Goal: Transaction & Acquisition: Purchase product/service

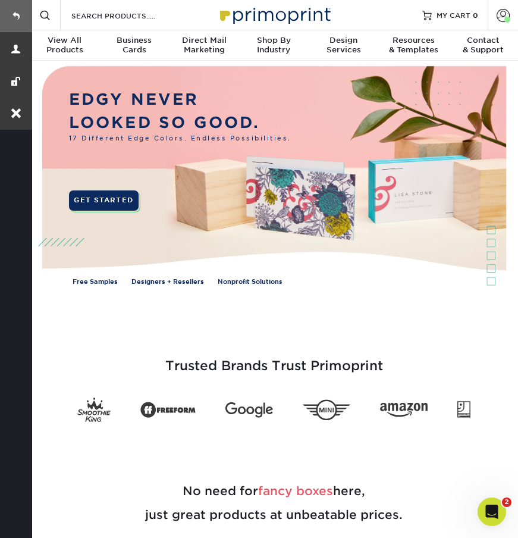
click at [15, 17] on link at bounding box center [16, 16] width 32 height 32
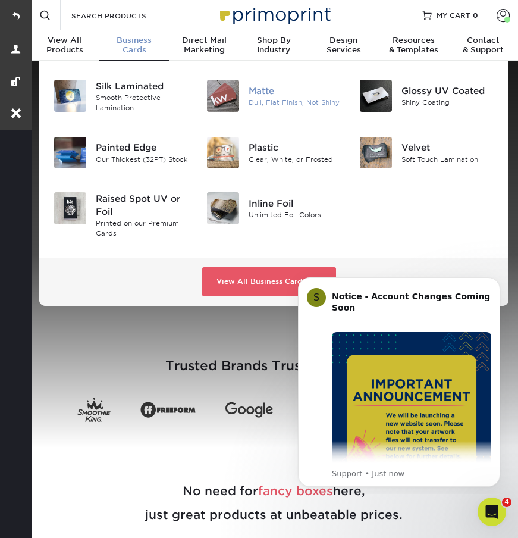
click at [281, 102] on div "Dull, Flat Finish, Not Shiny" at bounding box center [295, 103] width 93 height 10
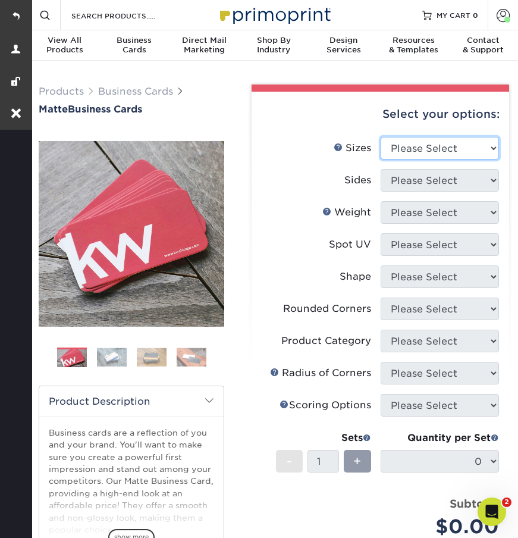
select select "2.00x3.50"
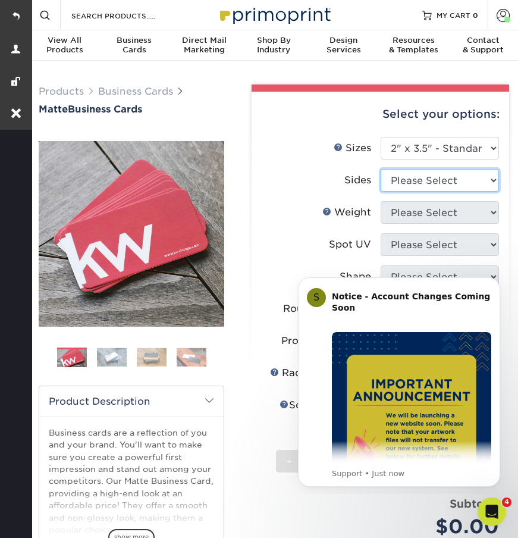
select select "13abbda7-1d64-4f25-8bb2-c179b224825d"
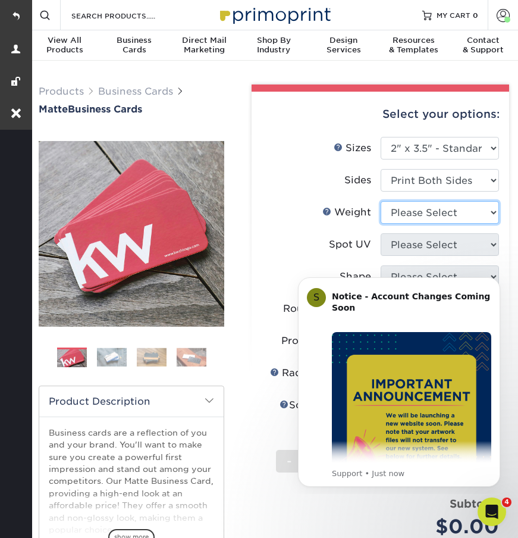
select select "16PT"
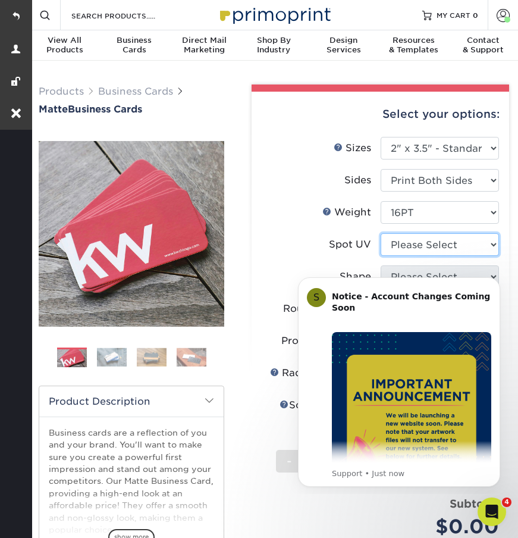
select select "0"
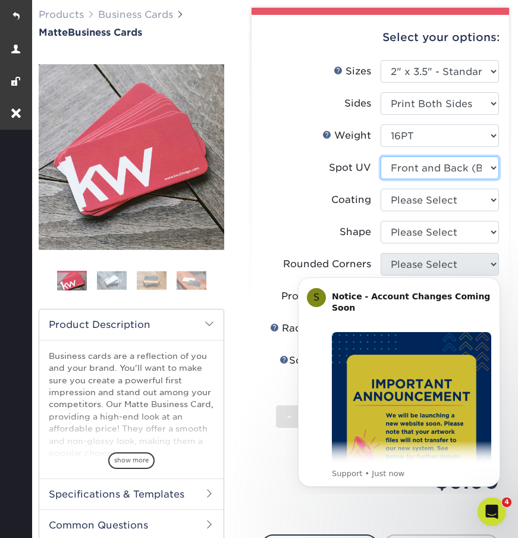
scroll to position [81, 0]
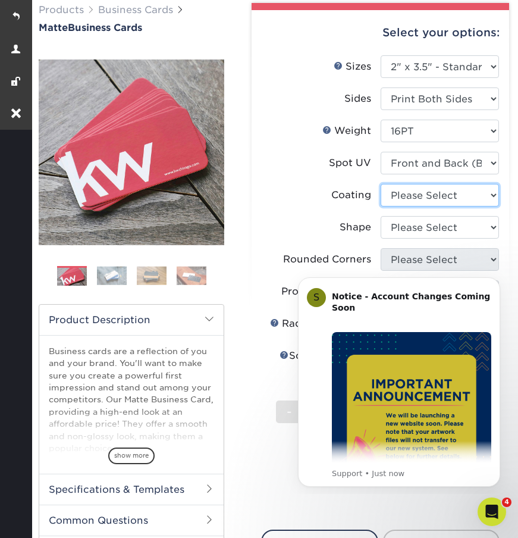
select select "121bb7b5-3b4d-429f-bd8d-bbf80e953313"
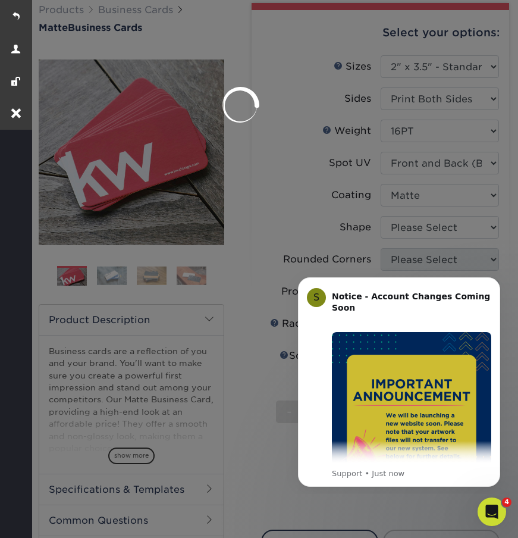
click at [400, 222] on div at bounding box center [259, 269] width 518 height 538
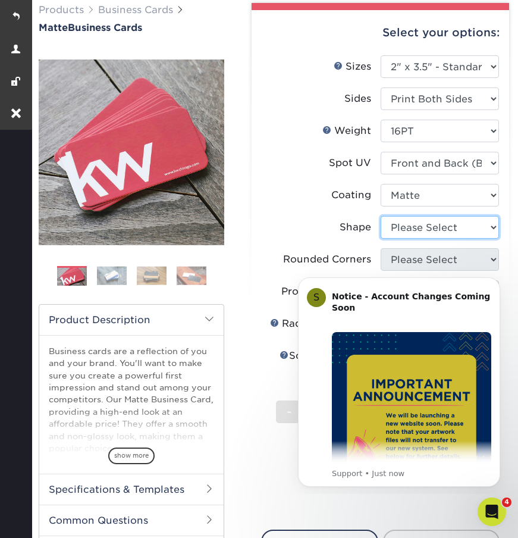
select select "standard"
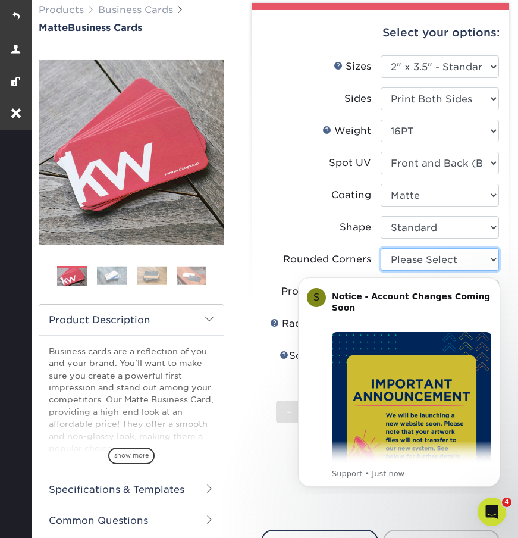
select select "7672df9e-0e0a-464d-8e1f-920c575e4da3"
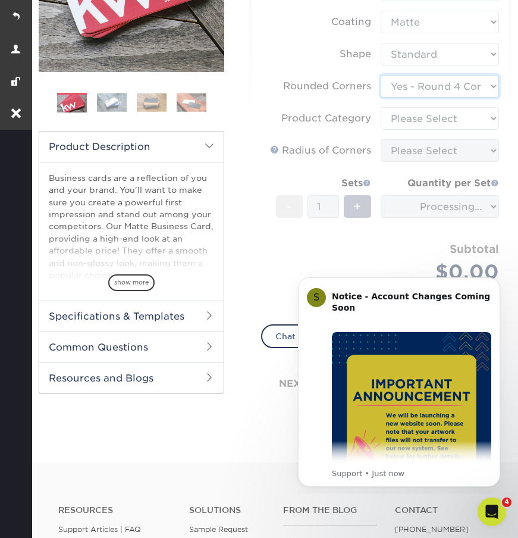
scroll to position [291, 0]
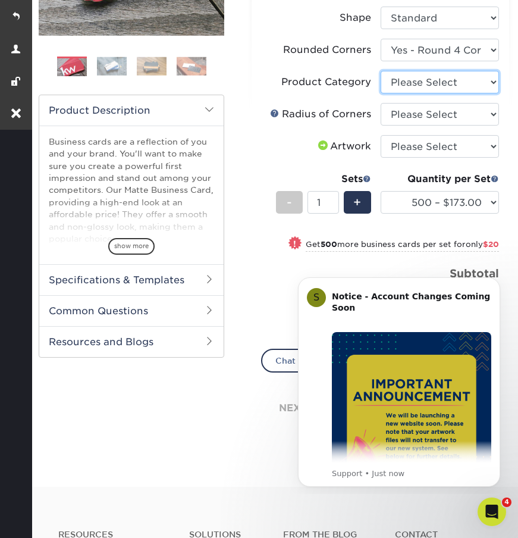
select select "3b5148f1-0588-4f88-a218-97bcfdce65c1"
select select "589680c7-ee9a-431b-9d12-d7aeb1386a97"
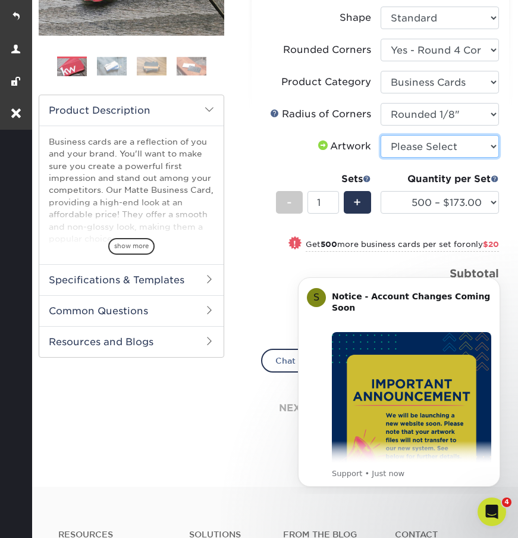
select select "upload"
click at [361, 202] on span "+" at bounding box center [357, 202] width 8 height 18
type input "2"
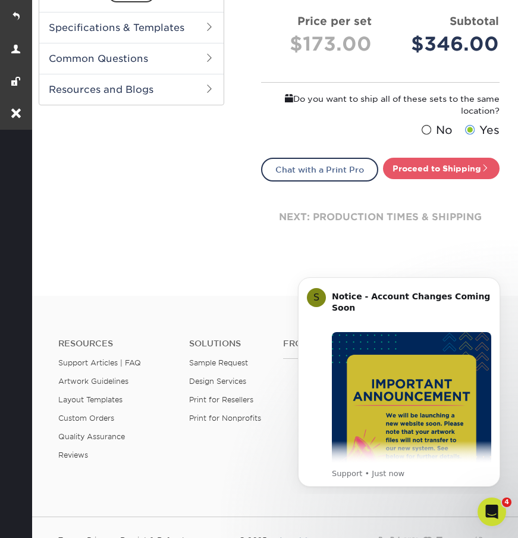
scroll to position [637, 0]
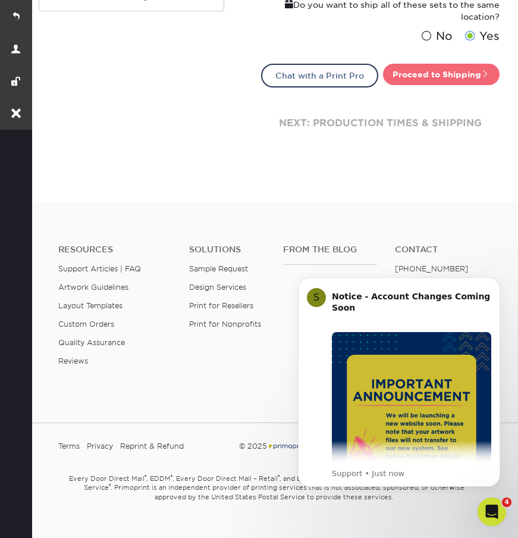
click at [412, 74] on link "Proceed to Shipping" at bounding box center [441, 74] width 117 height 21
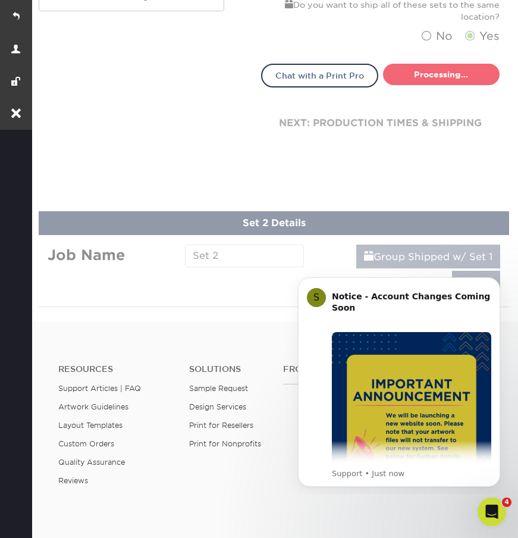
type input "Set 1"
select select "35812549-b57e-47cc-b06c-61730cf79709"
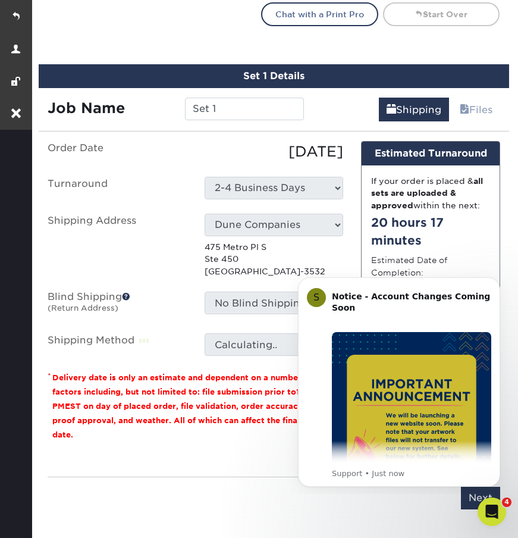
scroll to position [730, 0]
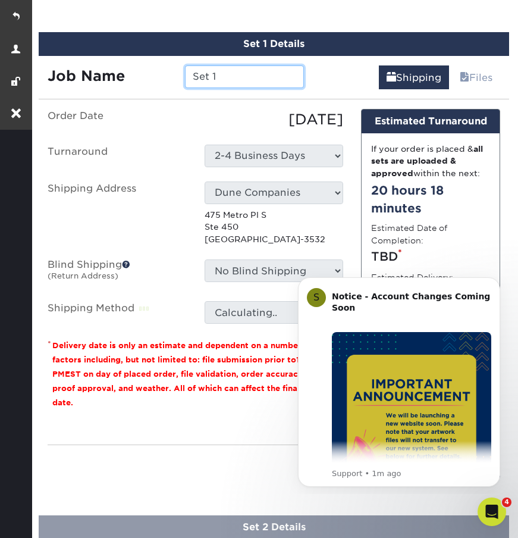
drag, startPoint x: 227, startPoint y: 71, endPoint x: 173, endPoint y: 71, distance: 53.5
click at [173, 71] on div "Job Name Set 1" at bounding box center [176, 76] width 274 height 23
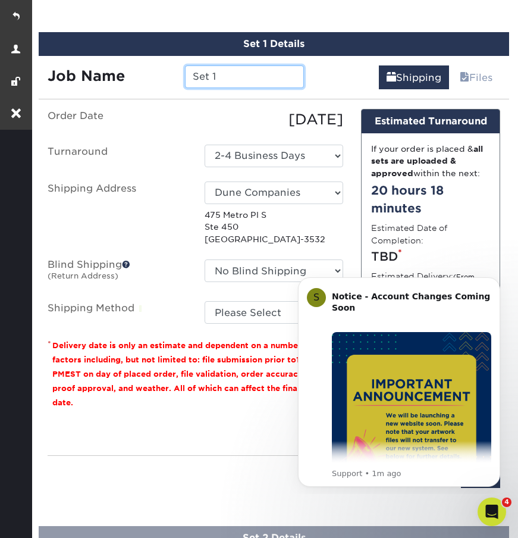
paste input "Tim Jasper"
type input "[PERSON_NAME] - Typesetting"
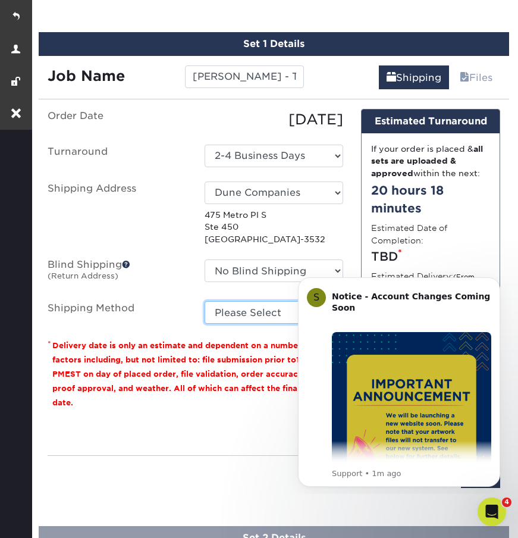
select select "03"
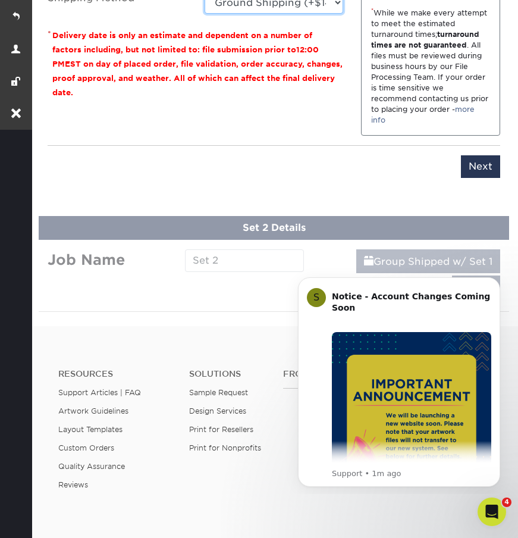
scroll to position [1102, 0]
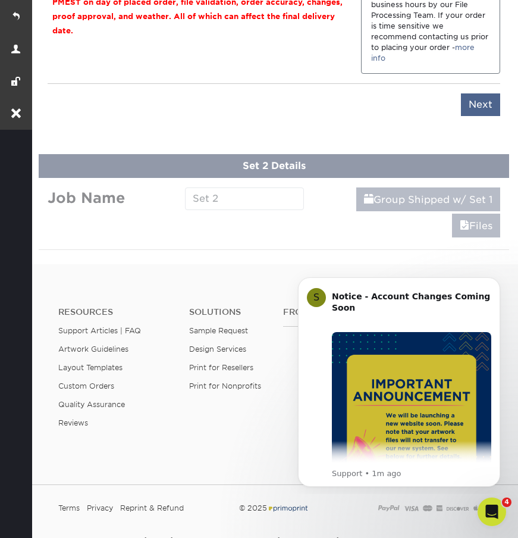
click at [484, 98] on input "Next" at bounding box center [480, 104] width 39 height 23
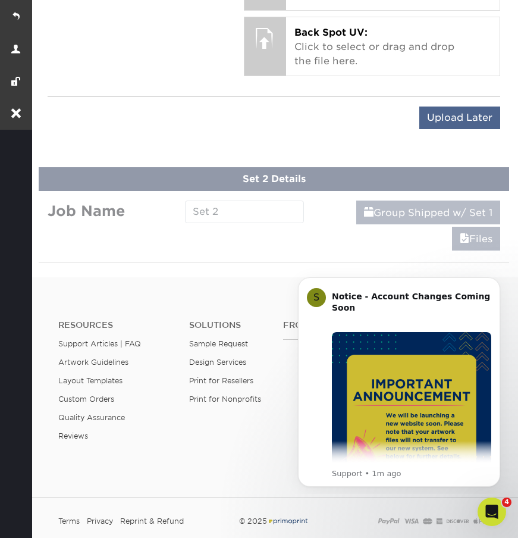
click at [434, 113] on input "Upload Later" at bounding box center [459, 117] width 81 height 23
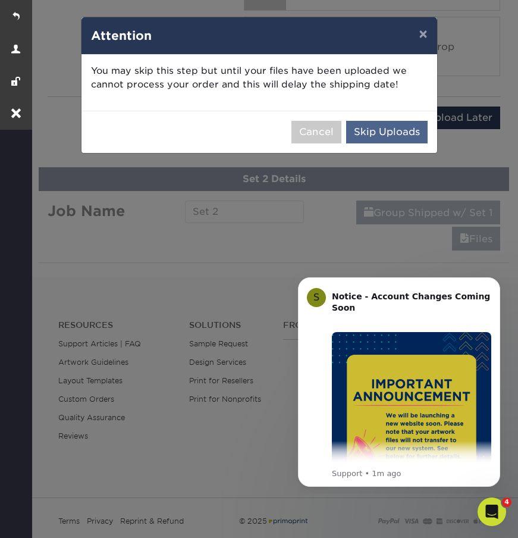
click at [407, 134] on button "Skip Uploads" at bounding box center [386, 132] width 81 height 23
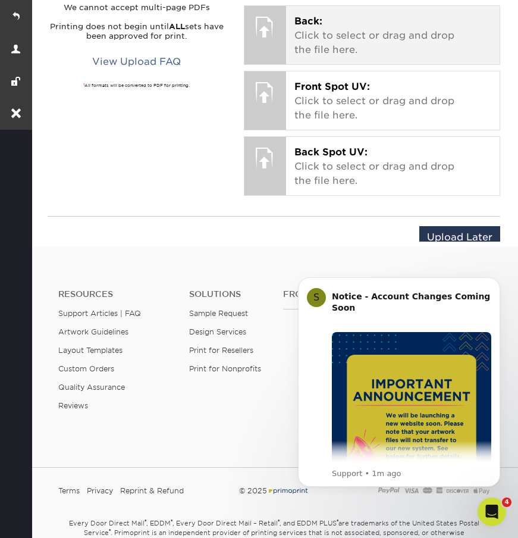
scroll to position [627, 0]
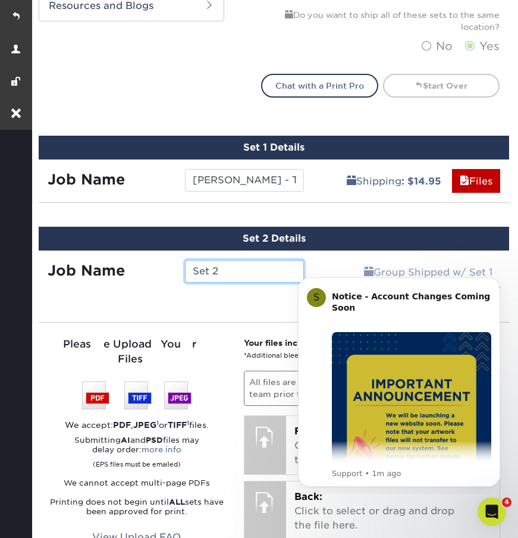
drag, startPoint x: 222, startPoint y: 269, endPoint x: 156, endPoint y: 269, distance: 66.0
click at [156, 269] on div "Job Name Set 2" at bounding box center [176, 271] width 274 height 23
paste input "Aly Shook"
type input "[PERSON_NAME] - Typesetting"
click at [496, 278] on icon "Dismiss notification" at bounding box center [497, 280] width 7 height 7
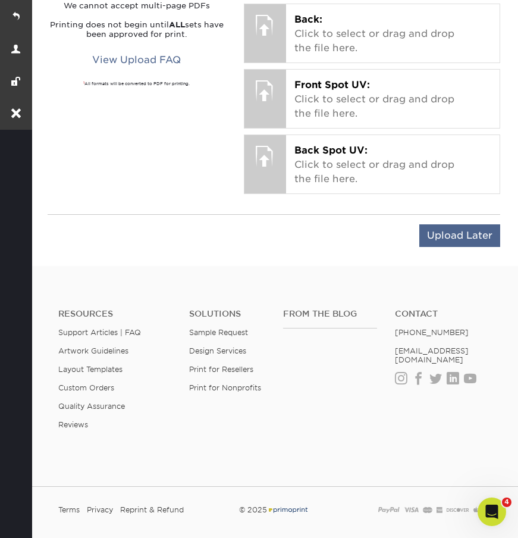
click at [457, 241] on input "Upload Later" at bounding box center [459, 235] width 81 height 23
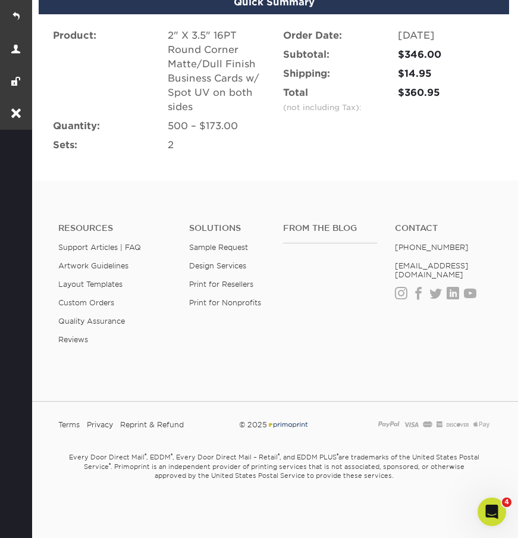
scroll to position [1021, 0]
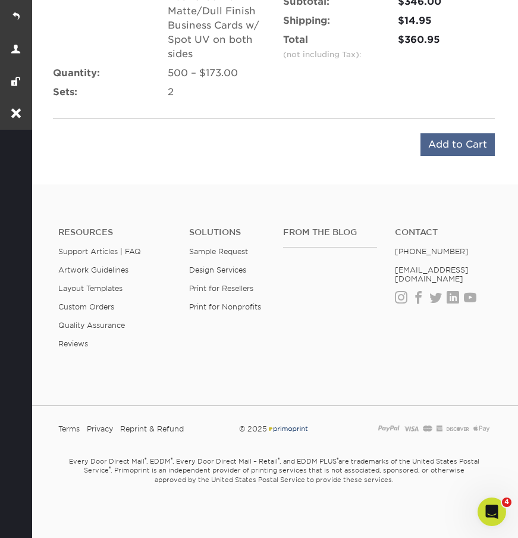
click at [453, 150] on input "Add to Cart" at bounding box center [458, 144] width 74 height 23
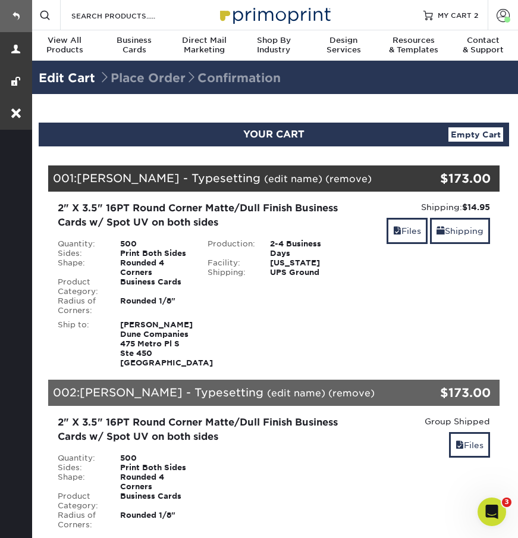
click at [13, 12] on link at bounding box center [16, 16] width 32 height 32
